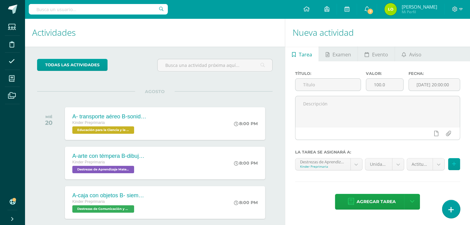
click at [232, 207] on icon at bounding box center [451, 210] width 6 height 7
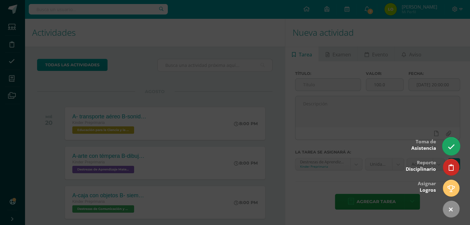
click at [232, 143] on link at bounding box center [451, 146] width 18 height 18
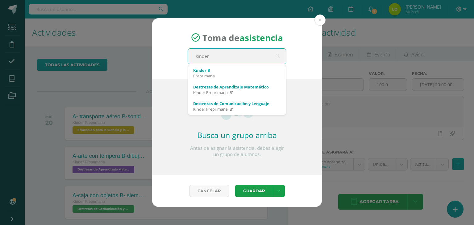
type input "kinder"
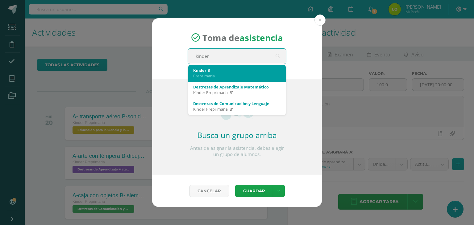
click at [196, 71] on div "Kinder B" at bounding box center [237, 71] width 88 height 6
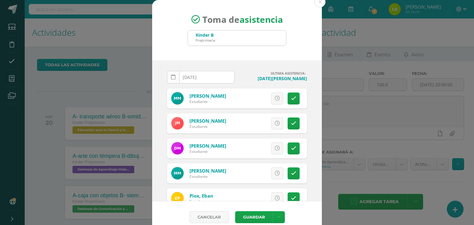
click at [172, 75] on icon at bounding box center [173, 77] width 5 height 5
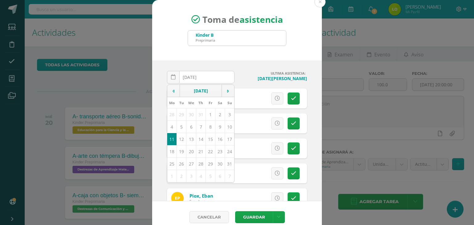
click at [168, 138] on td "11" at bounding box center [172, 139] width 10 height 12
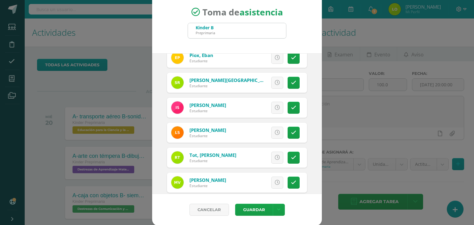
scroll to position [133, 0]
click at [232, 211] on button "Guardar" at bounding box center [254, 210] width 38 height 12
